Goal: Connect with others: Connect with others

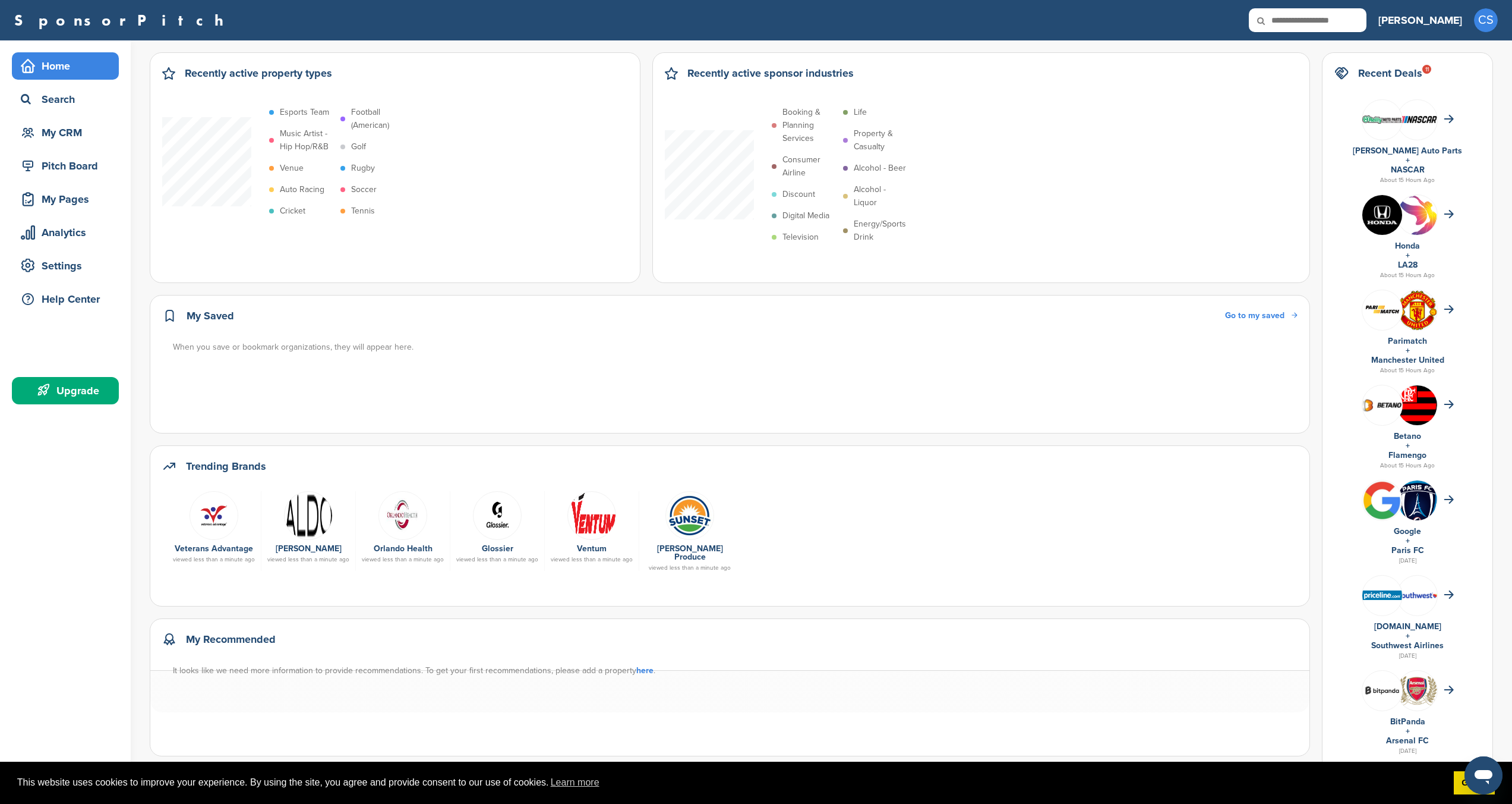
click at [86, 76] on div "Home" at bounding box center [68, 66] width 101 height 21
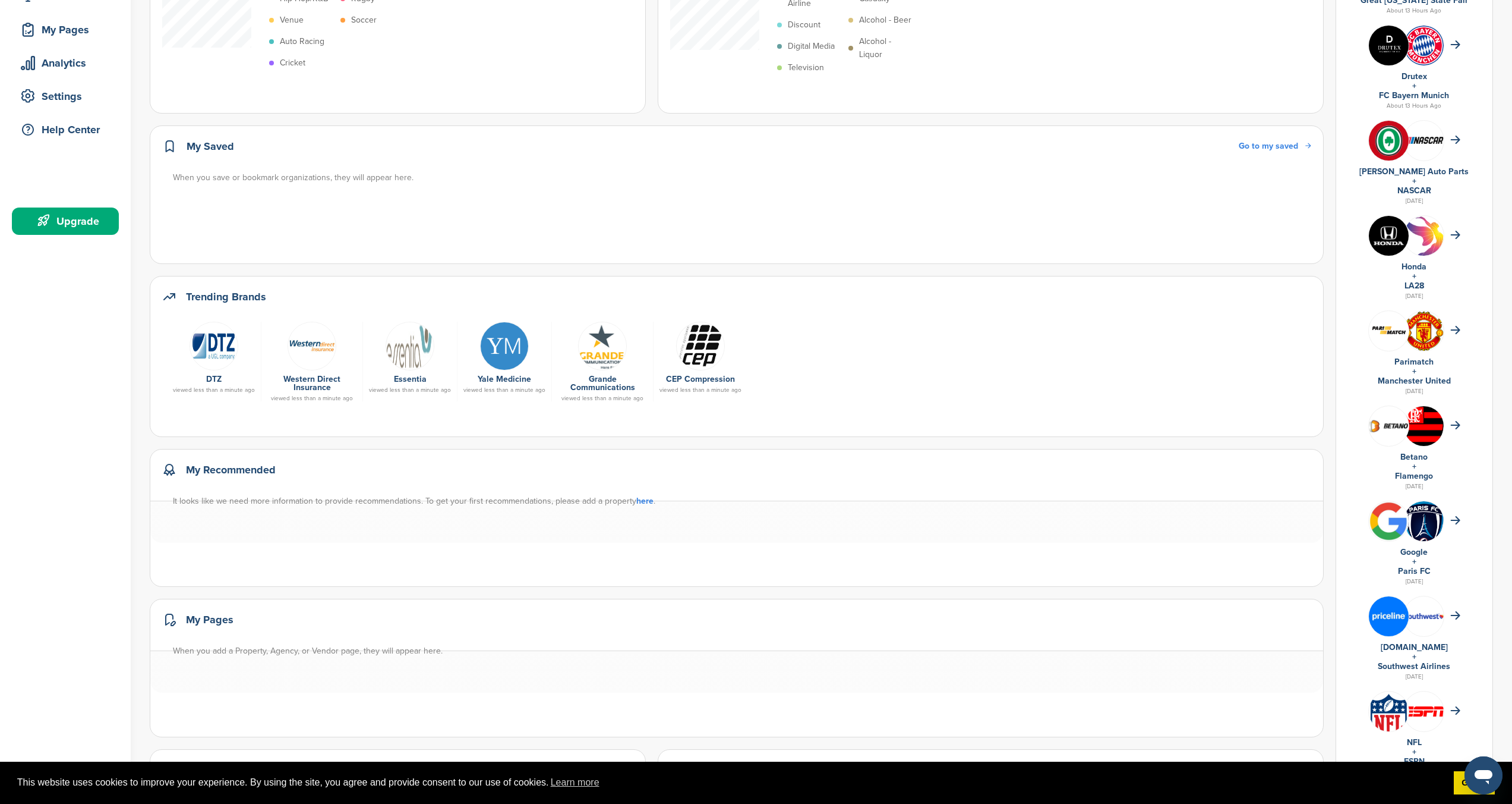
scroll to position [192, 0]
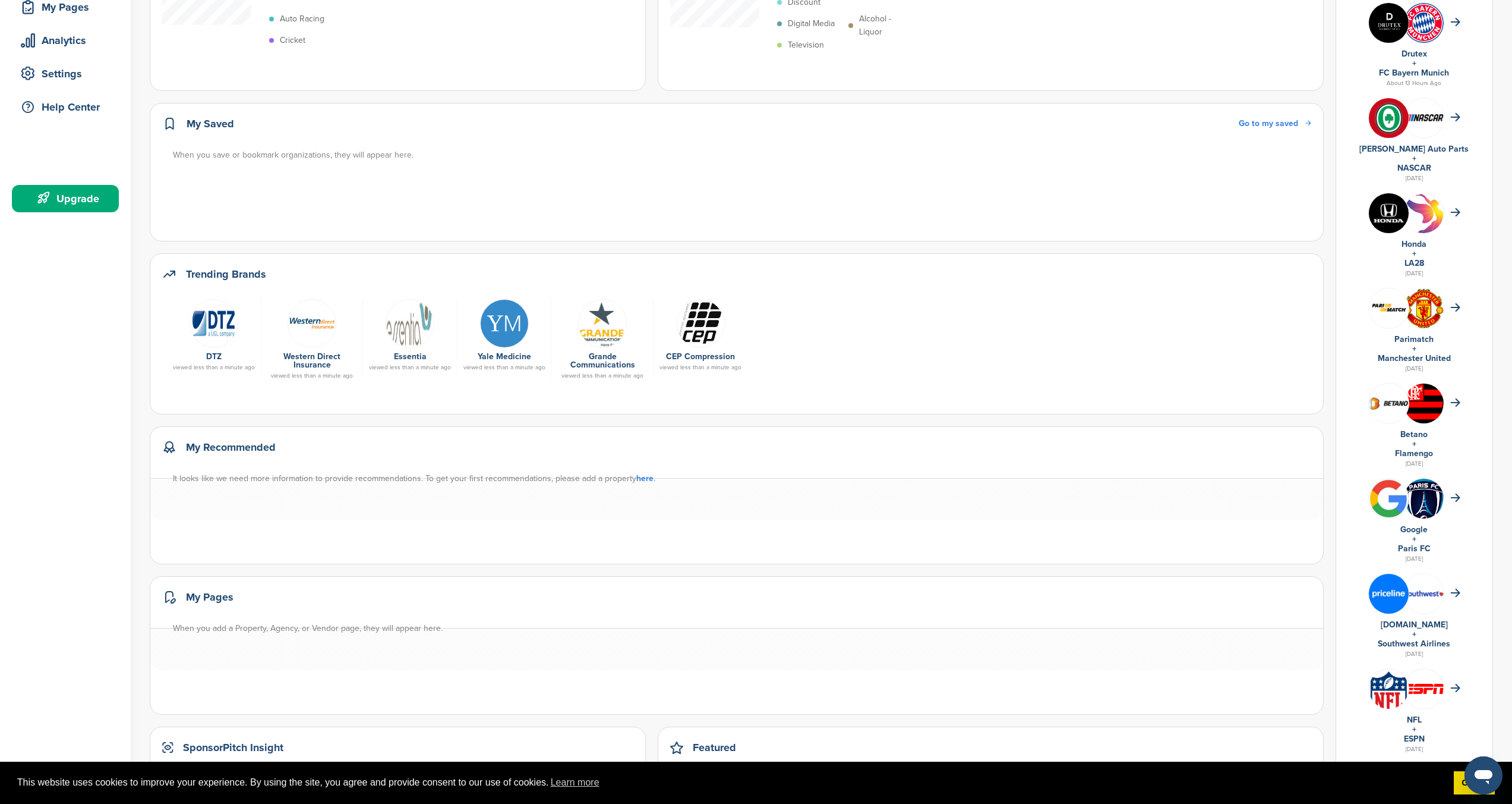
click at [311, 331] on img at bounding box center [312, 324] width 49 height 49
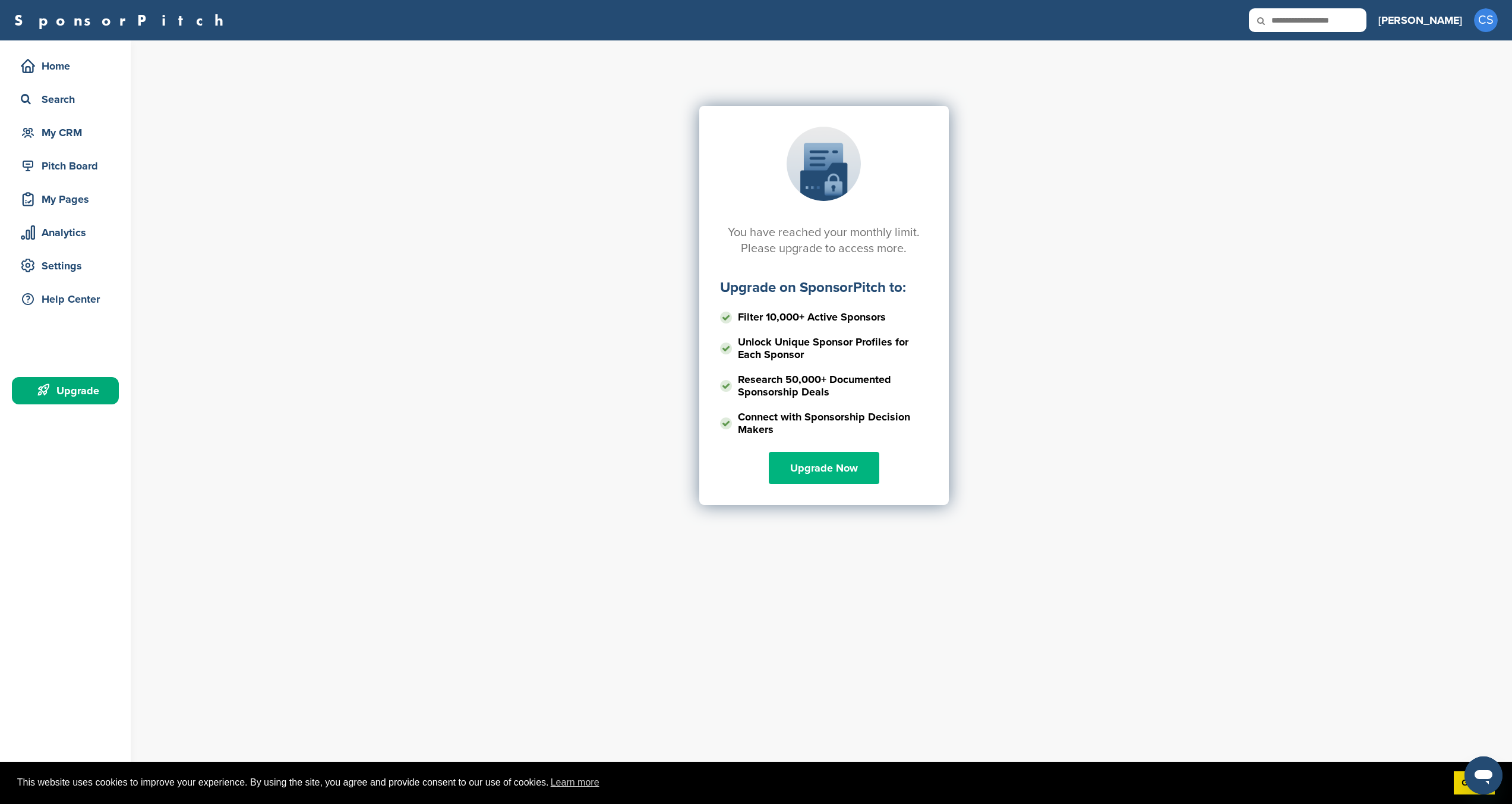
click at [846, 472] on link "Upgrade Now" at bounding box center [824, 468] width 110 height 32
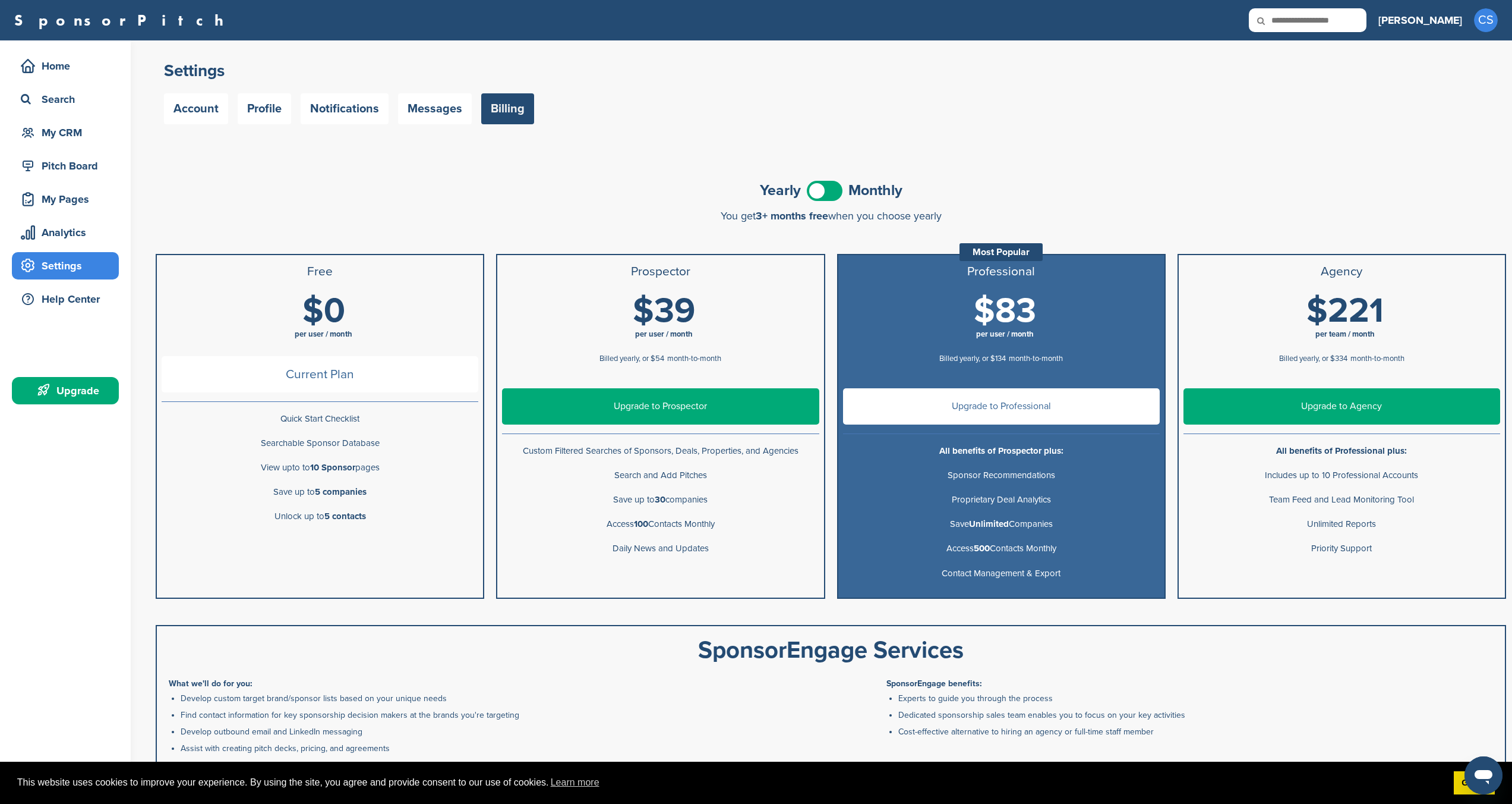
click at [385, 377] on span "Current Plan" at bounding box center [320, 374] width 317 height 36
click at [829, 186] on span at bounding box center [824, 191] width 35 height 20
click at [62, 63] on div "Home" at bounding box center [68, 66] width 101 height 21
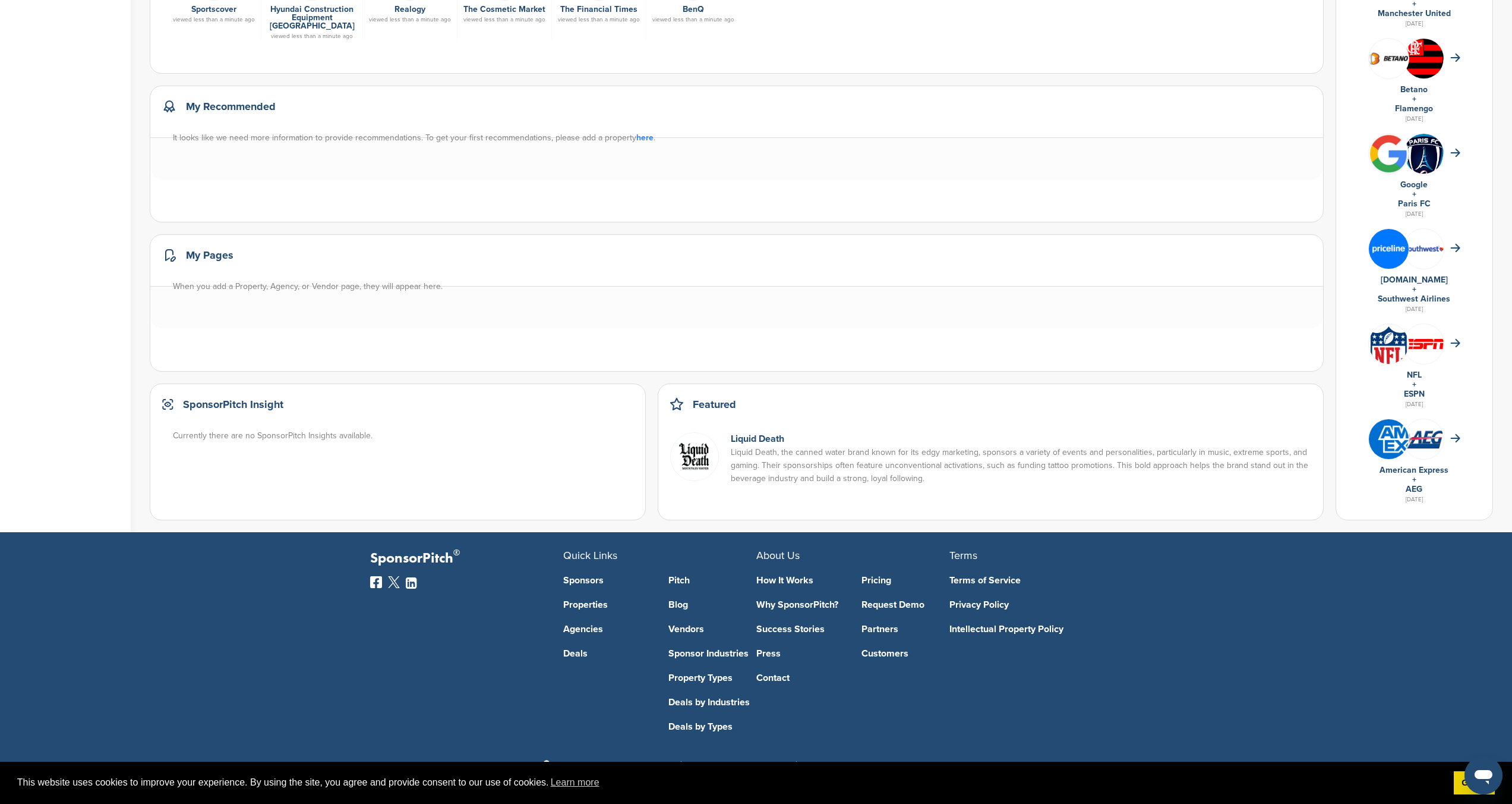
scroll to position [539, 0]
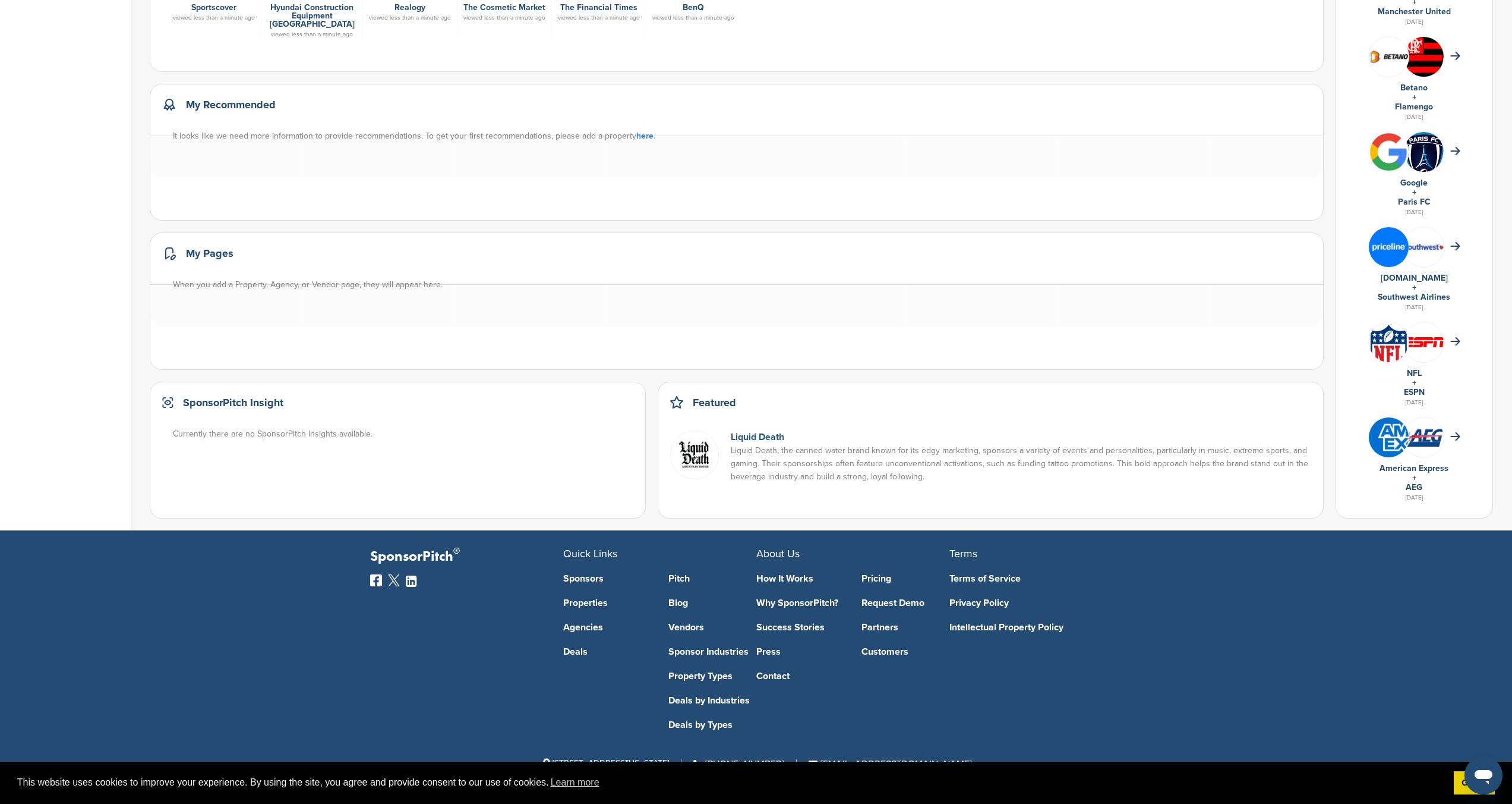
click at [764, 435] on link "Liquid Death" at bounding box center [758, 437] width 54 height 12
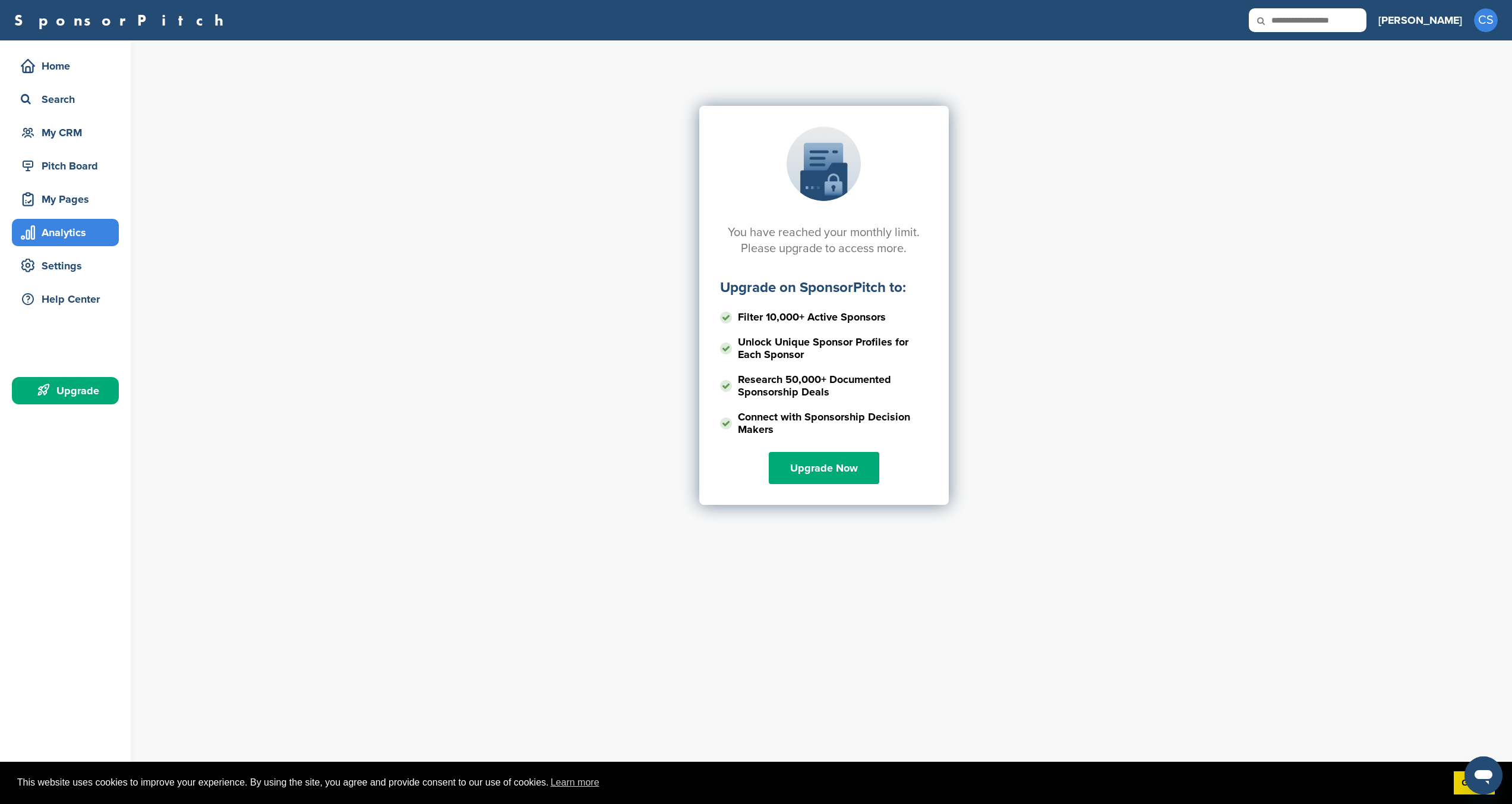
click at [77, 236] on div "Analytics" at bounding box center [68, 232] width 101 height 21
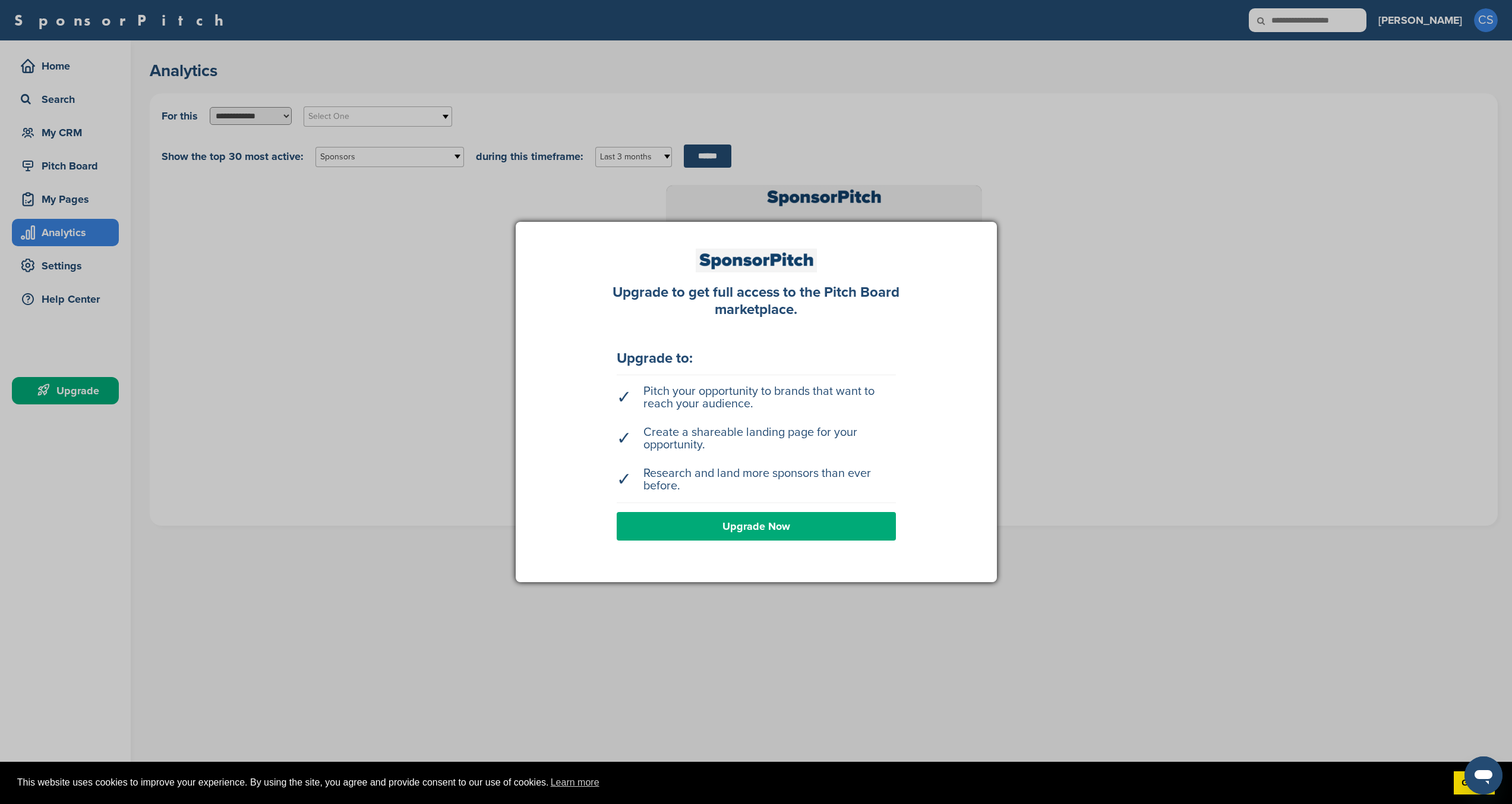
click at [86, 176] on div at bounding box center [756, 402] width 1512 height 804
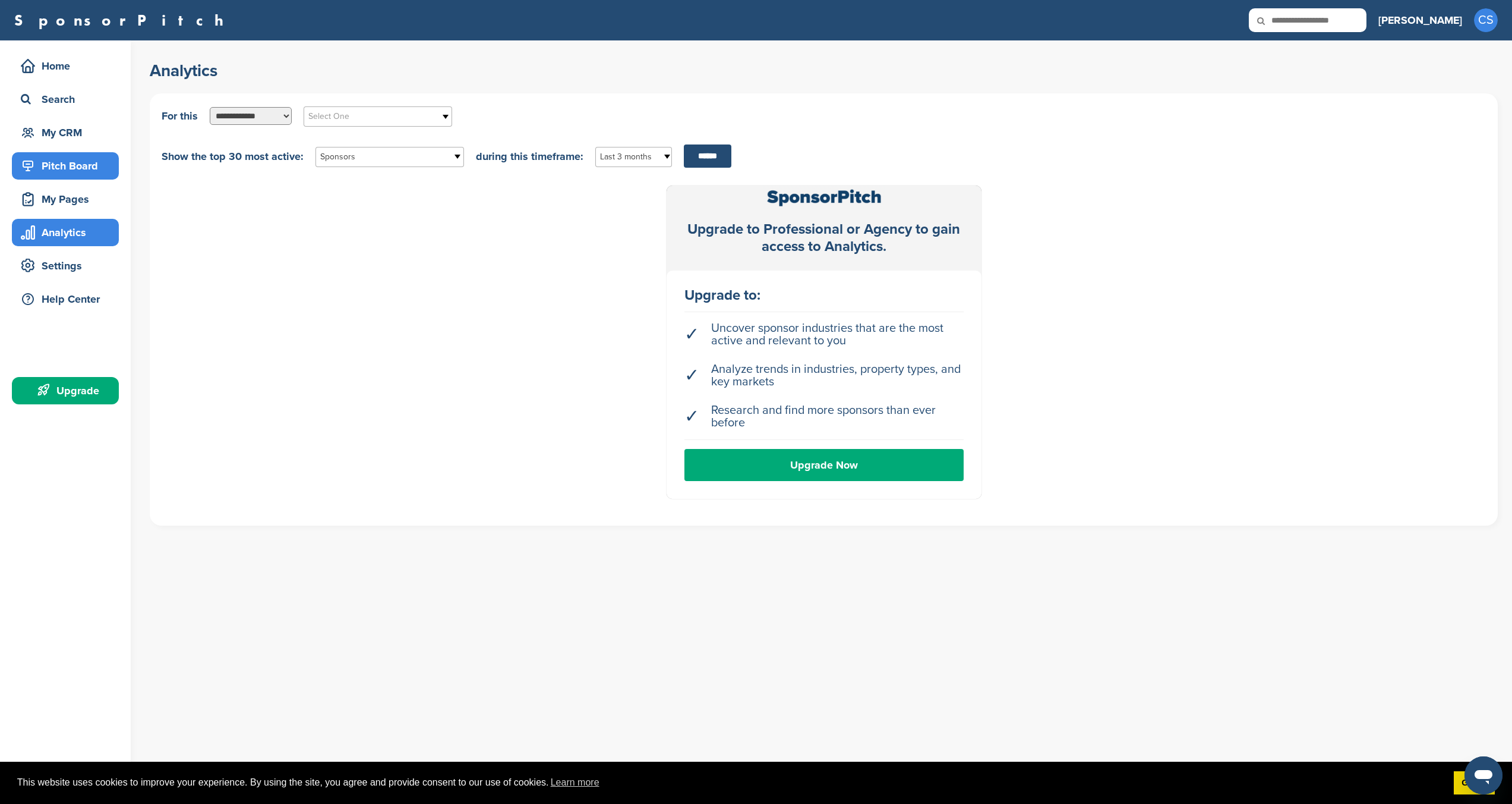
click at [86, 174] on div "Pitch Board" at bounding box center [68, 166] width 101 height 21
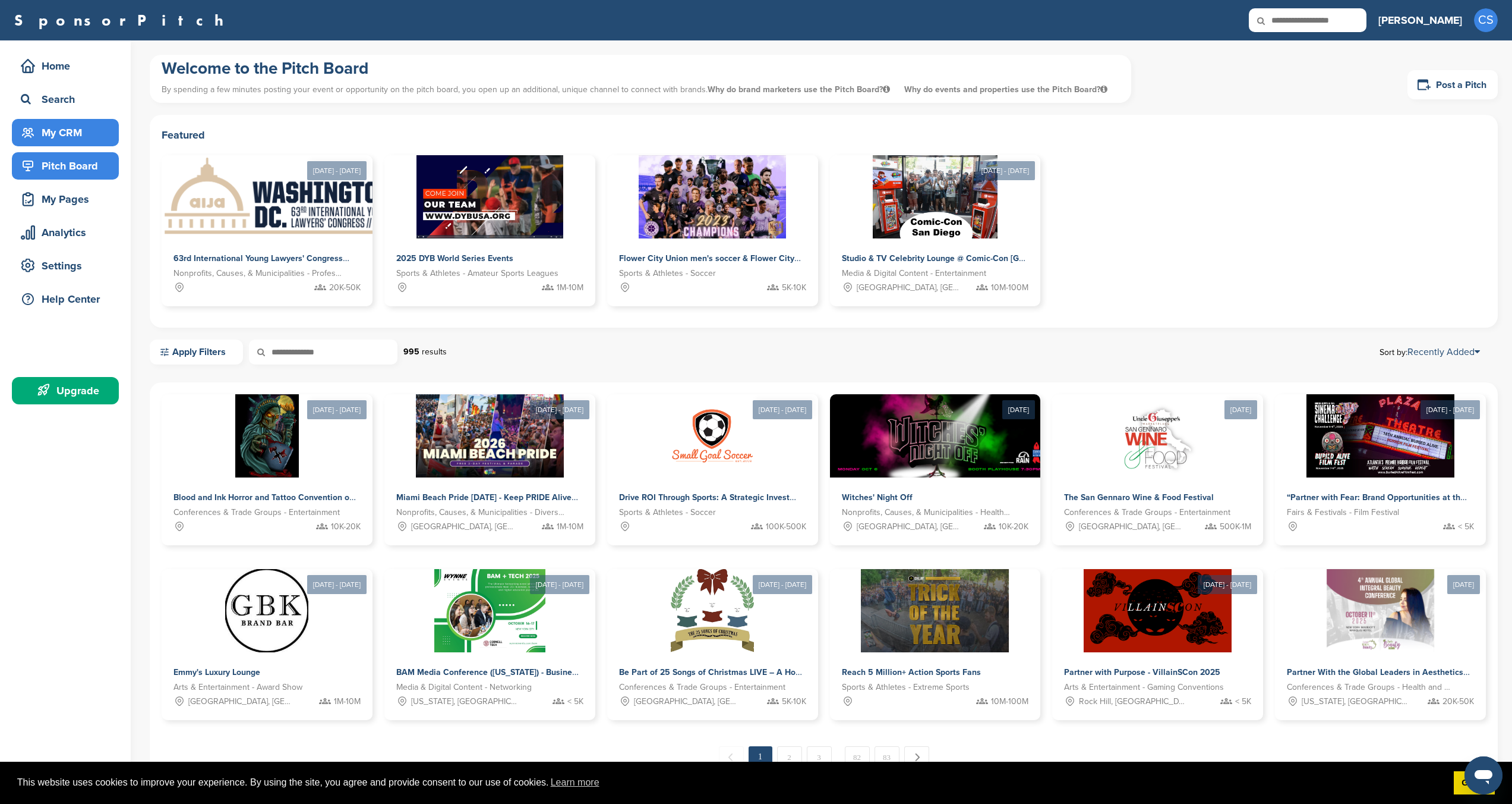
click at [63, 128] on div "My CRM" at bounding box center [68, 133] width 101 height 21
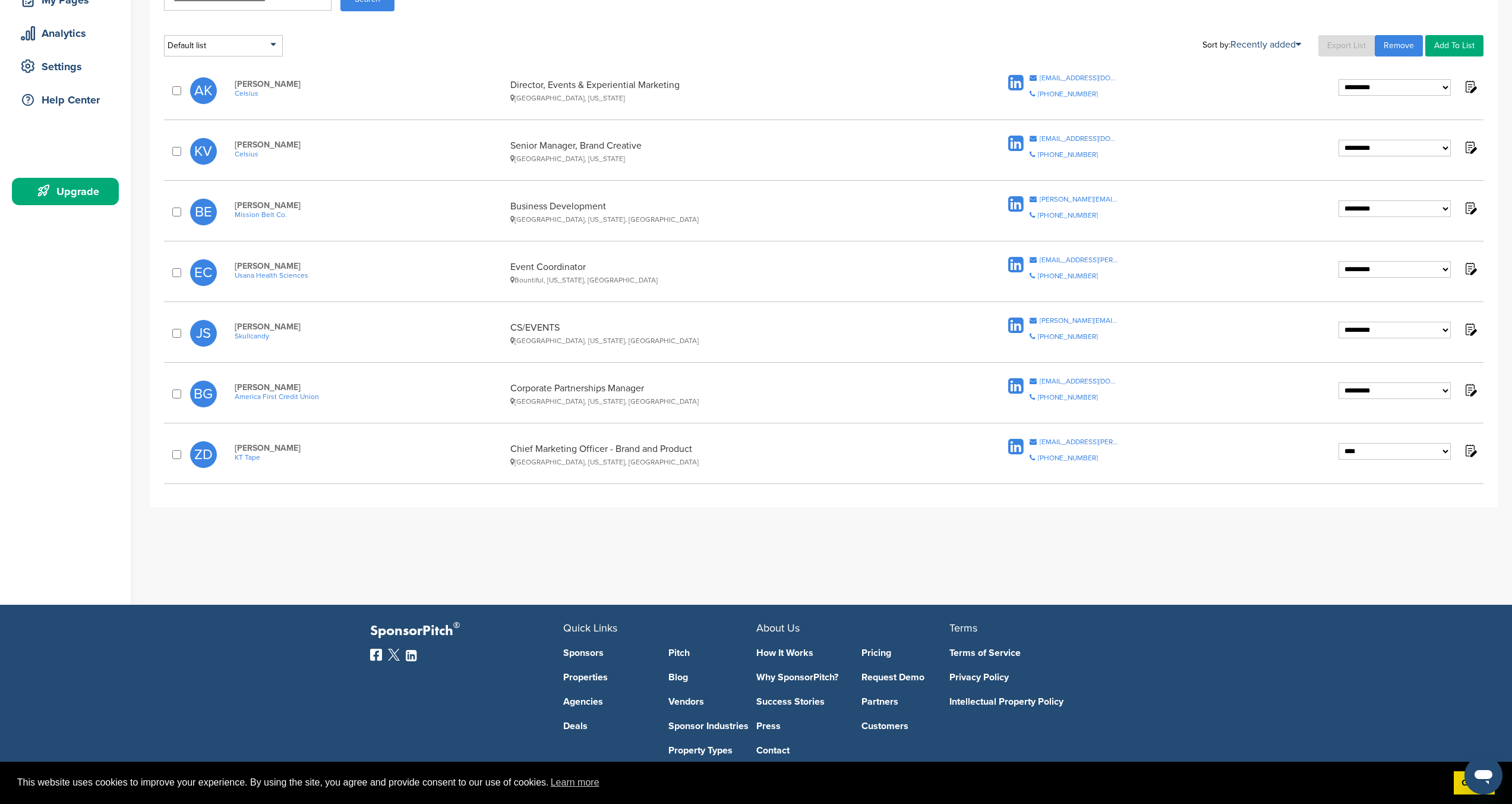
scroll to position [221, 0]
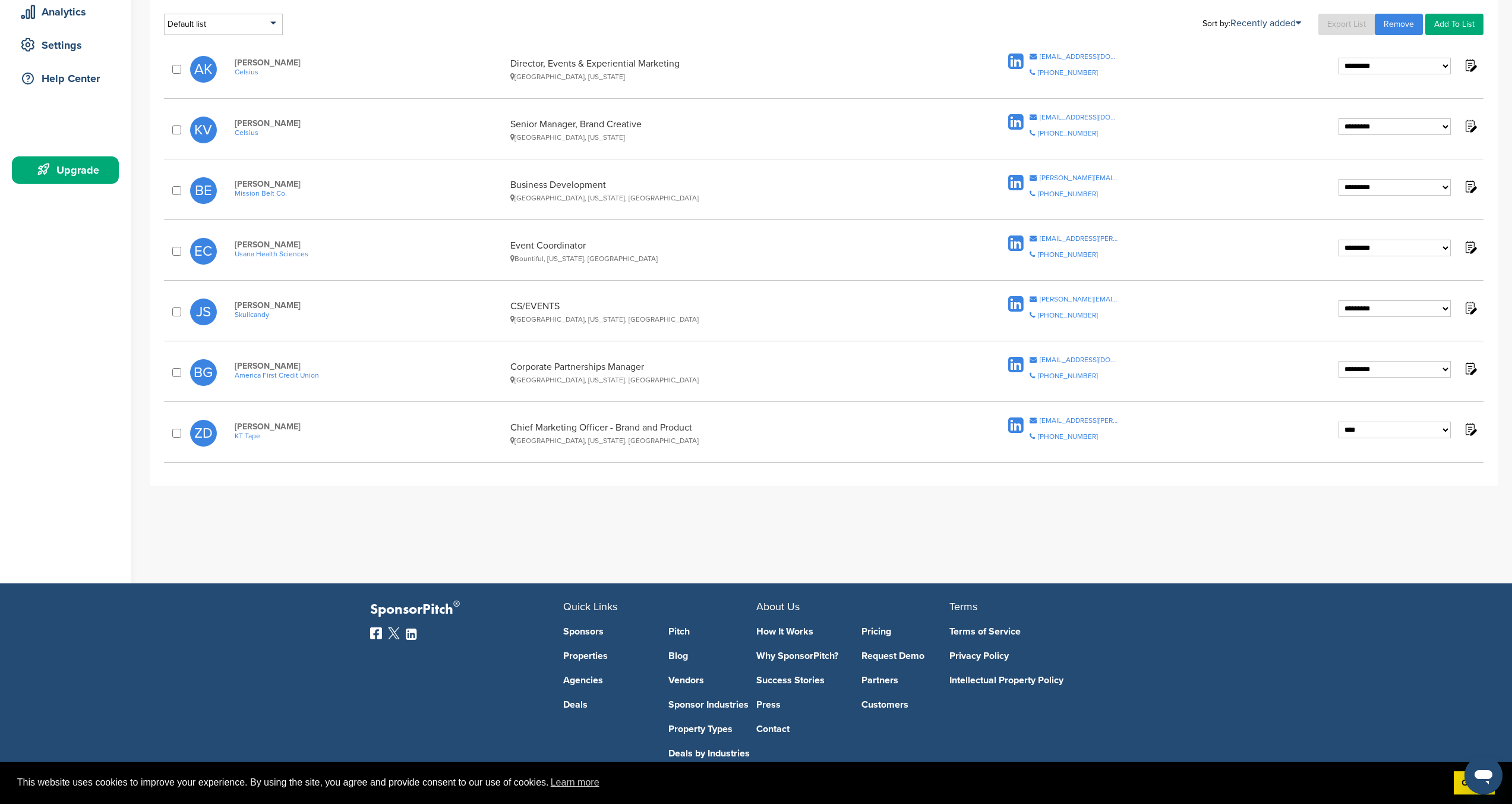
click at [1050, 48] on div "**********" at bounding box center [823, 68] width 1320 height 44
click at [1052, 54] on div "[EMAIL_ADDRESS][DOMAIN_NAME]" at bounding box center [1079, 56] width 79 height 7
click at [1052, 419] on div "[EMAIL_ADDRESS][PERSON_NAME][DOMAIN_NAME]" at bounding box center [1079, 420] width 79 height 7
click at [1047, 115] on div "[EMAIL_ADDRESS][DOMAIN_NAME]" at bounding box center [1079, 117] width 79 height 7
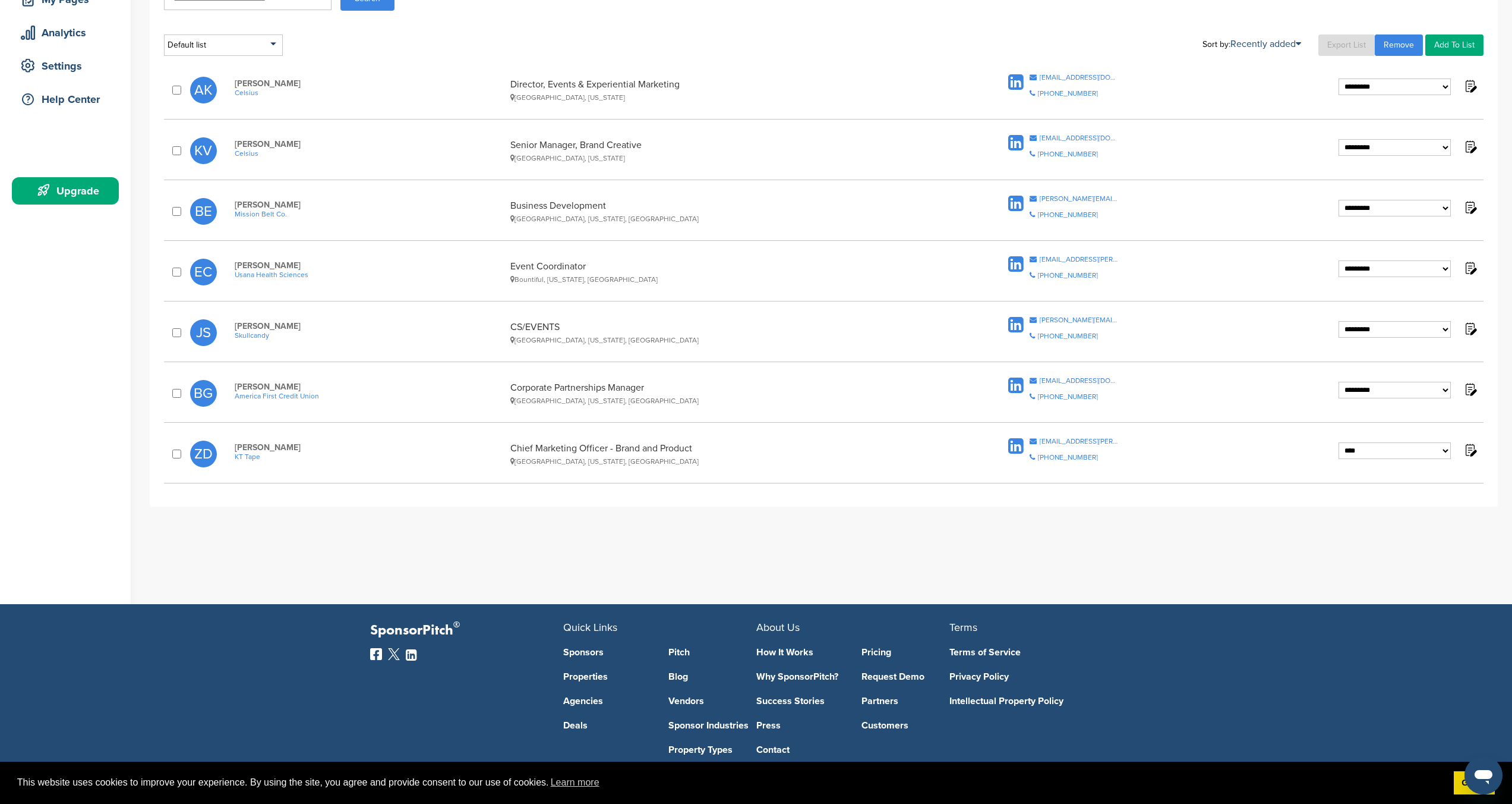
scroll to position [189, 0]
